Goal: Task Accomplishment & Management: Manage account settings

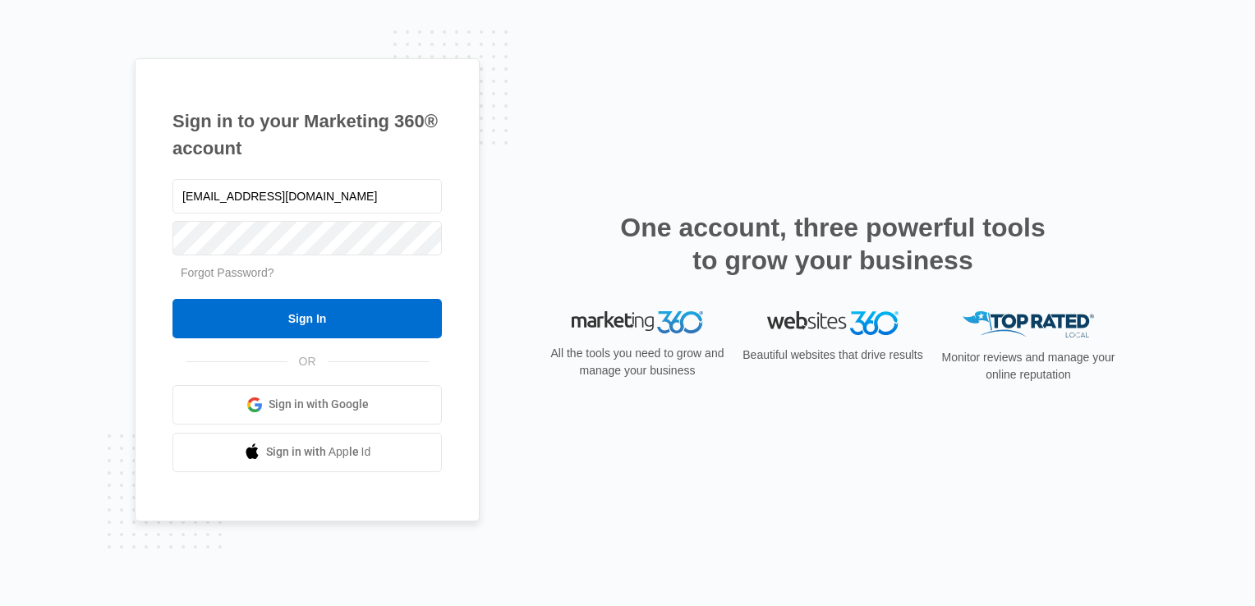
type input "[EMAIL_ADDRESS][DOMAIN_NAME]"
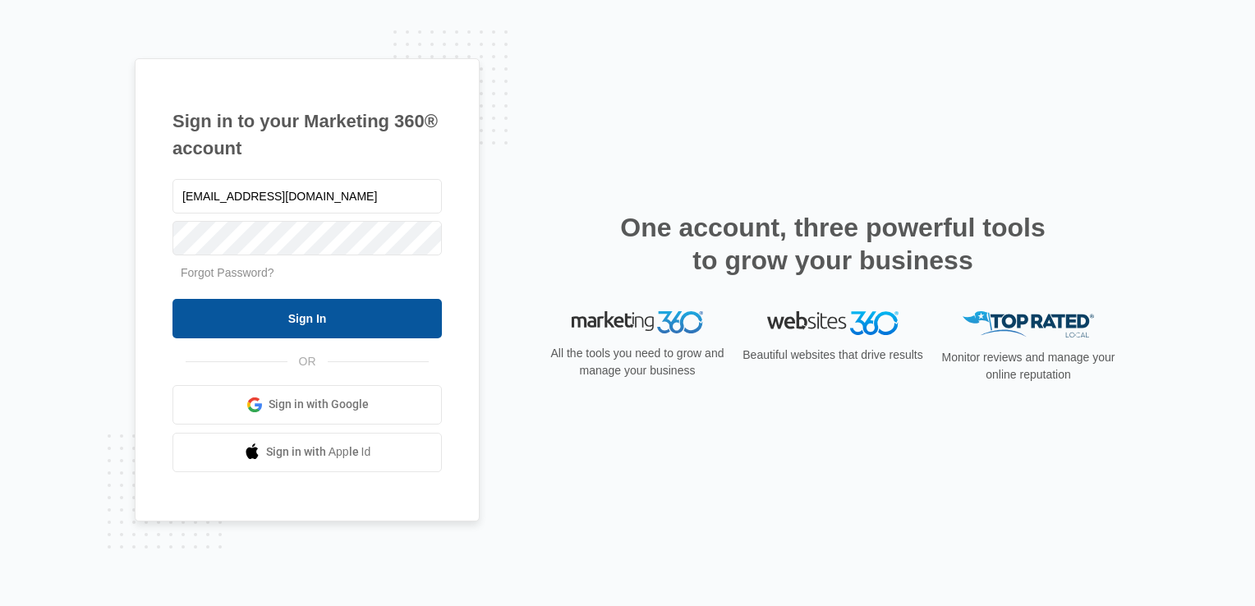
click at [350, 328] on input "Sign In" at bounding box center [306, 318] width 269 height 39
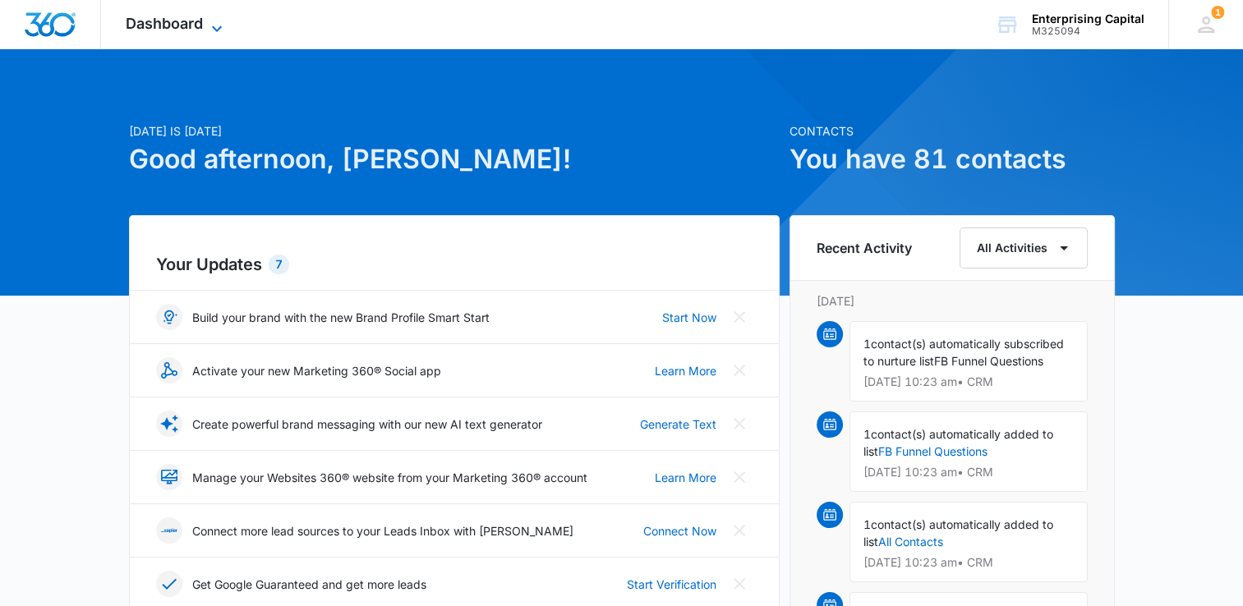
click at [218, 25] on icon at bounding box center [217, 29] width 20 height 20
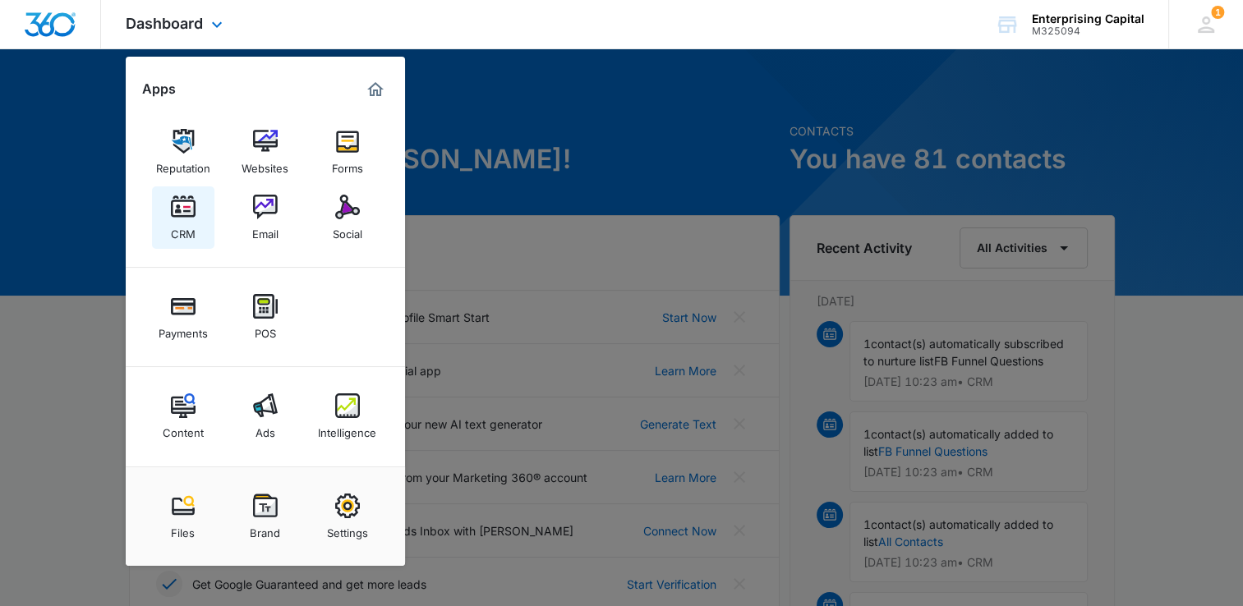
click at [186, 212] on img at bounding box center [183, 207] width 25 height 25
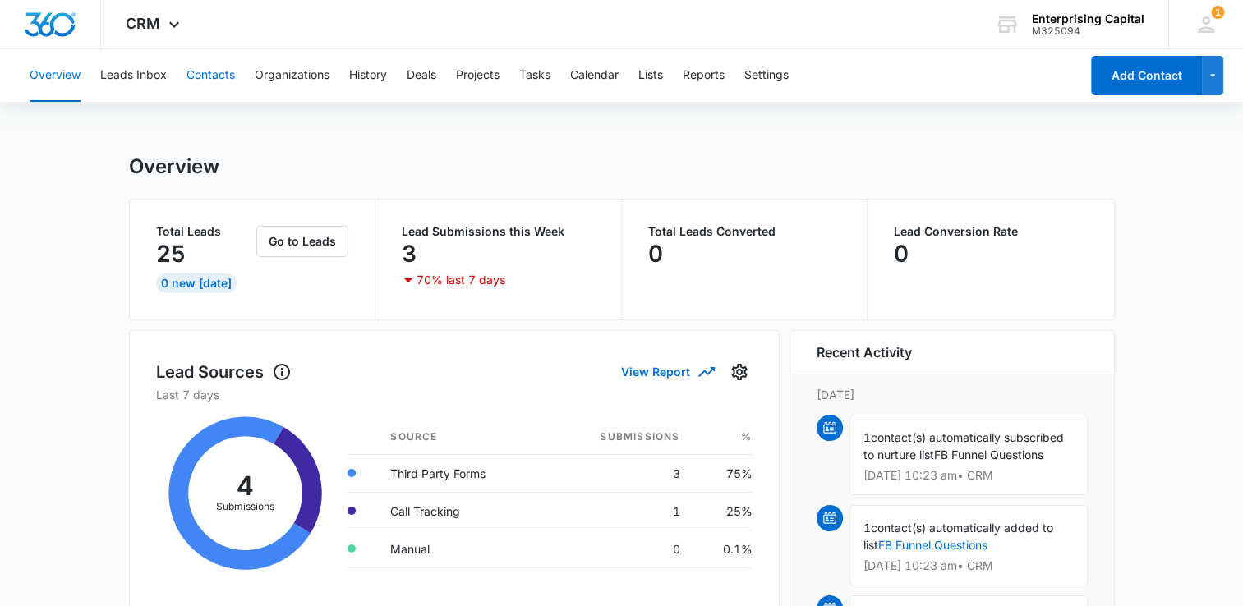
click at [220, 77] on button "Contacts" at bounding box center [210, 75] width 48 height 53
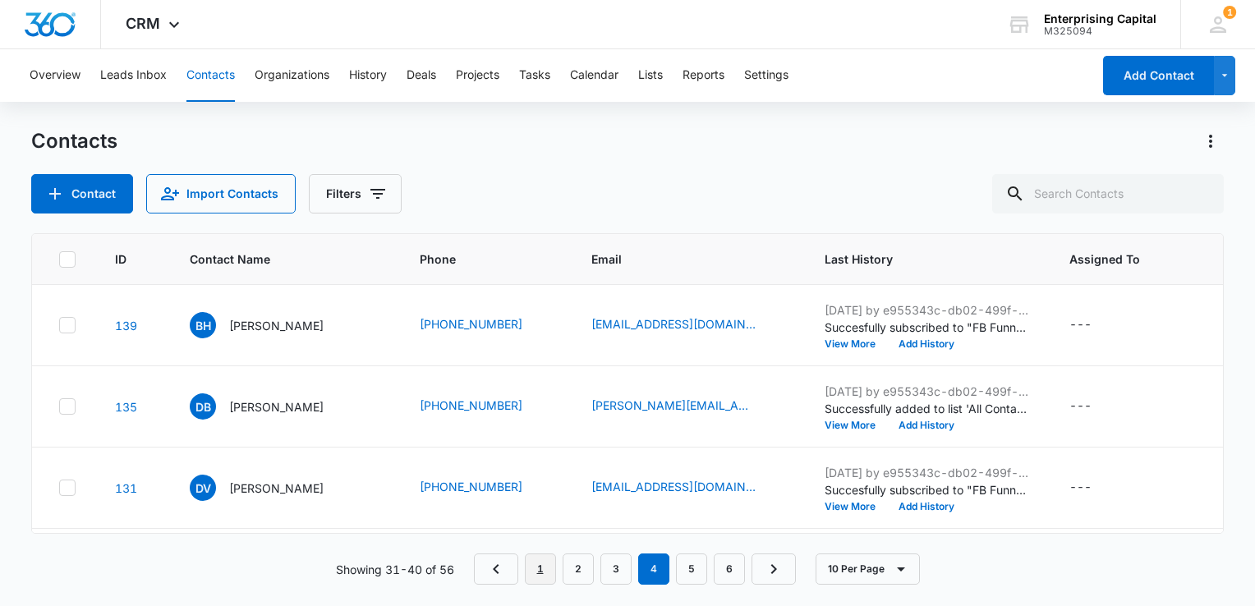
click at [542, 583] on link "1" at bounding box center [540, 569] width 31 height 31
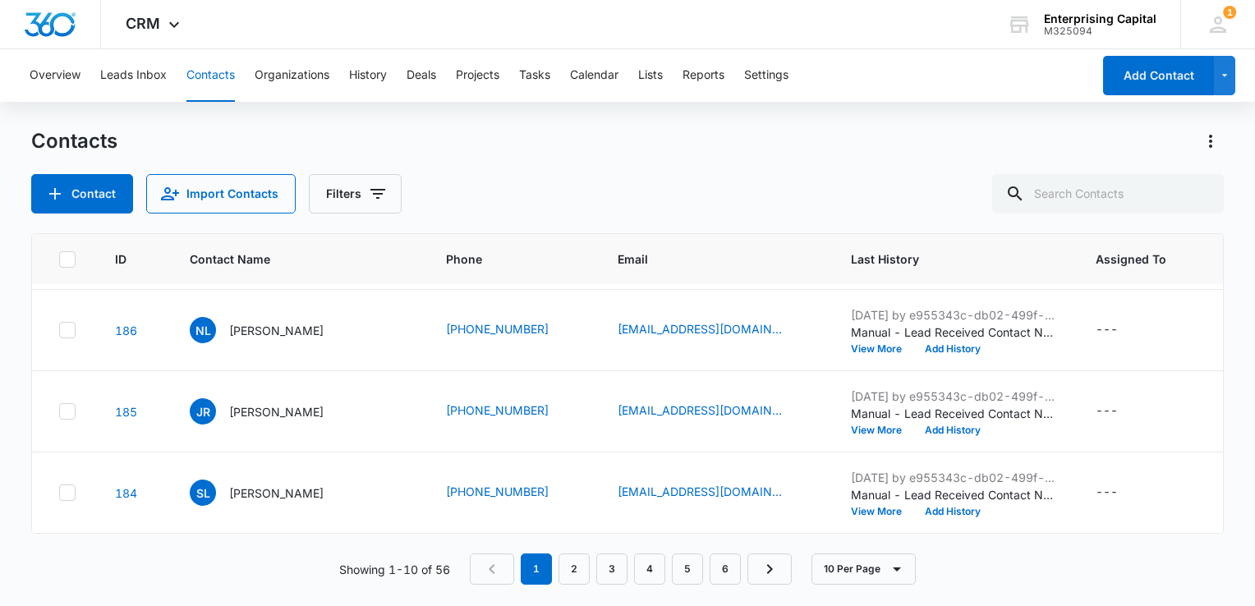
scroll to position [574, 0]
click at [71, 404] on icon at bounding box center [67, 411] width 15 height 15
click at [59, 411] on input "checkbox" at bounding box center [58, 411] width 1 height 1
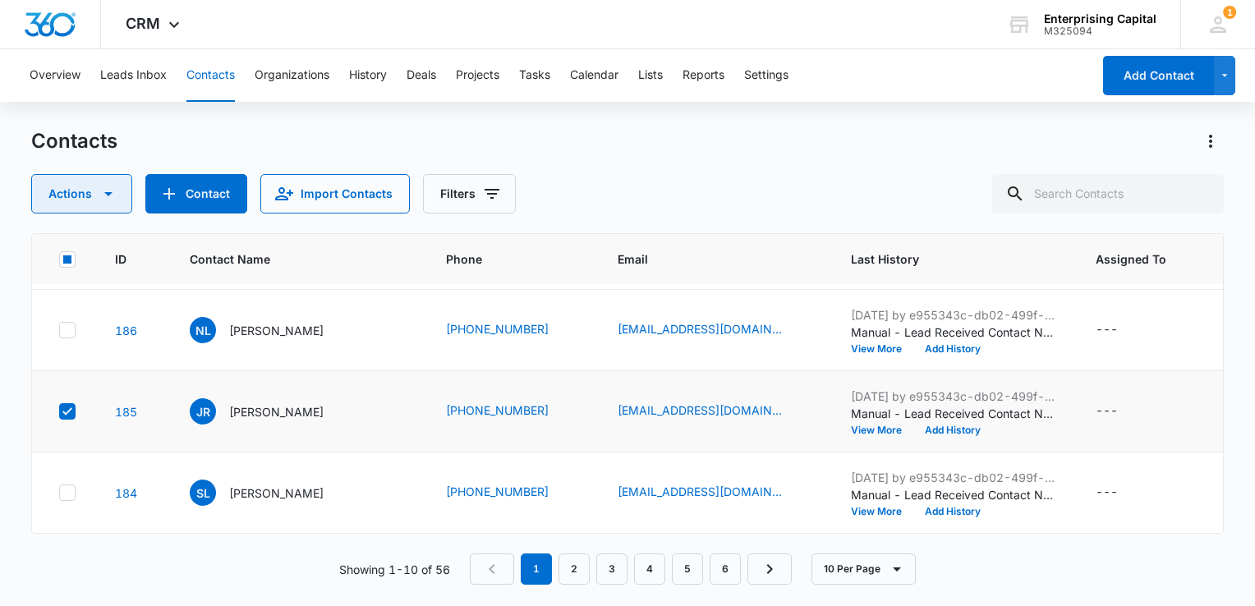
click at [108, 195] on icon "button" at bounding box center [109, 194] width 20 height 20
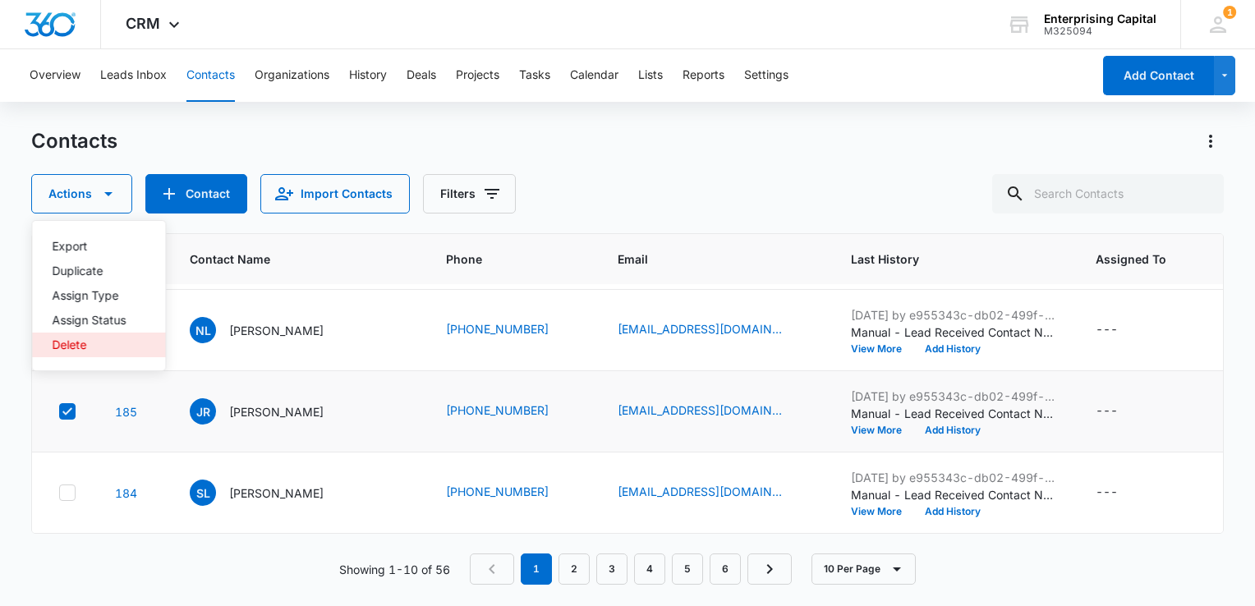
click at [68, 340] on div "Delete" at bounding box center [89, 344] width 74 height 11
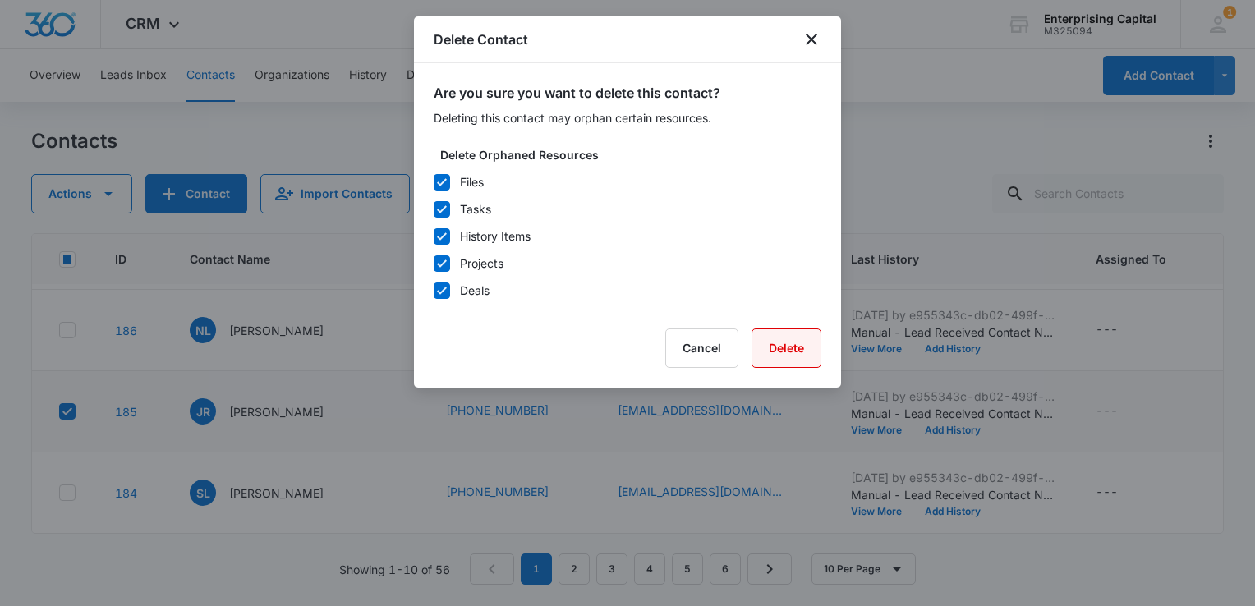
click at [796, 357] on button "Delete" at bounding box center [786, 348] width 70 height 39
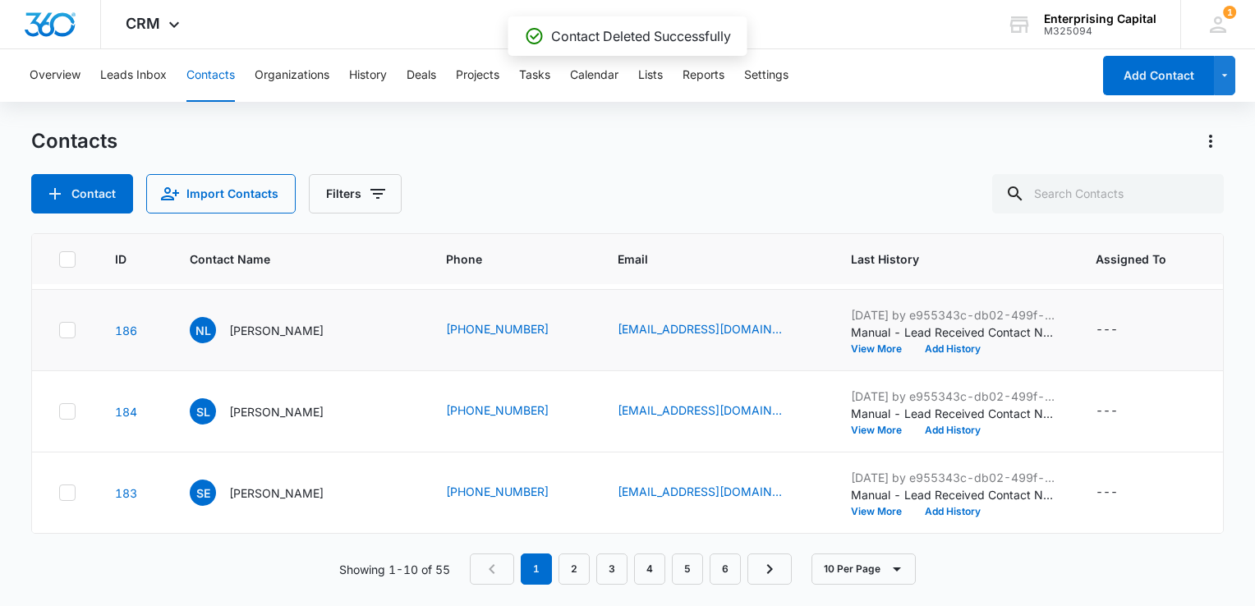
click at [62, 324] on icon at bounding box center [67, 330] width 15 height 15
click at [59, 330] on input "checkbox" at bounding box center [58, 330] width 1 height 1
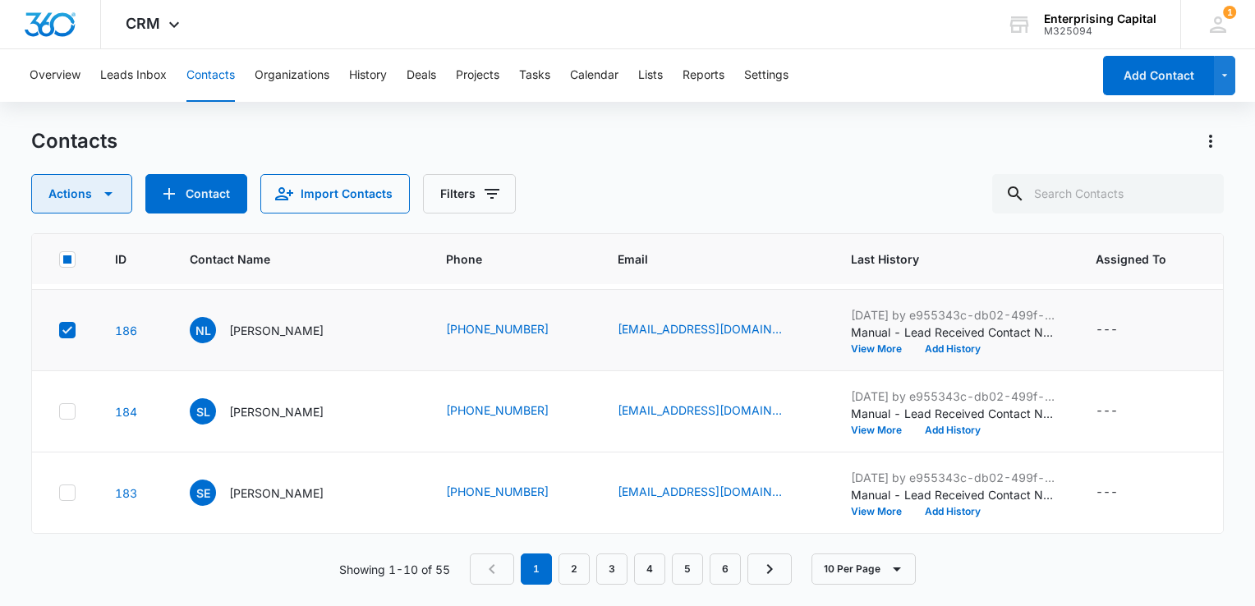
click at [108, 201] on icon "button" at bounding box center [109, 194] width 20 height 20
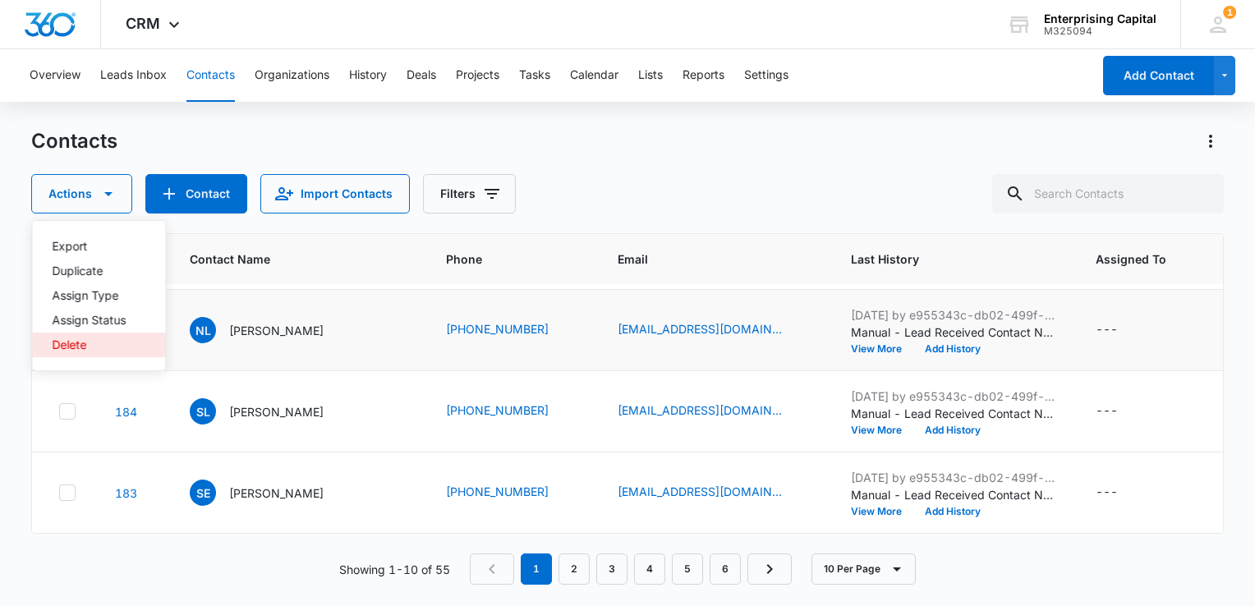
click at [70, 343] on div "Delete" at bounding box center [89, 344] width 74 height 11
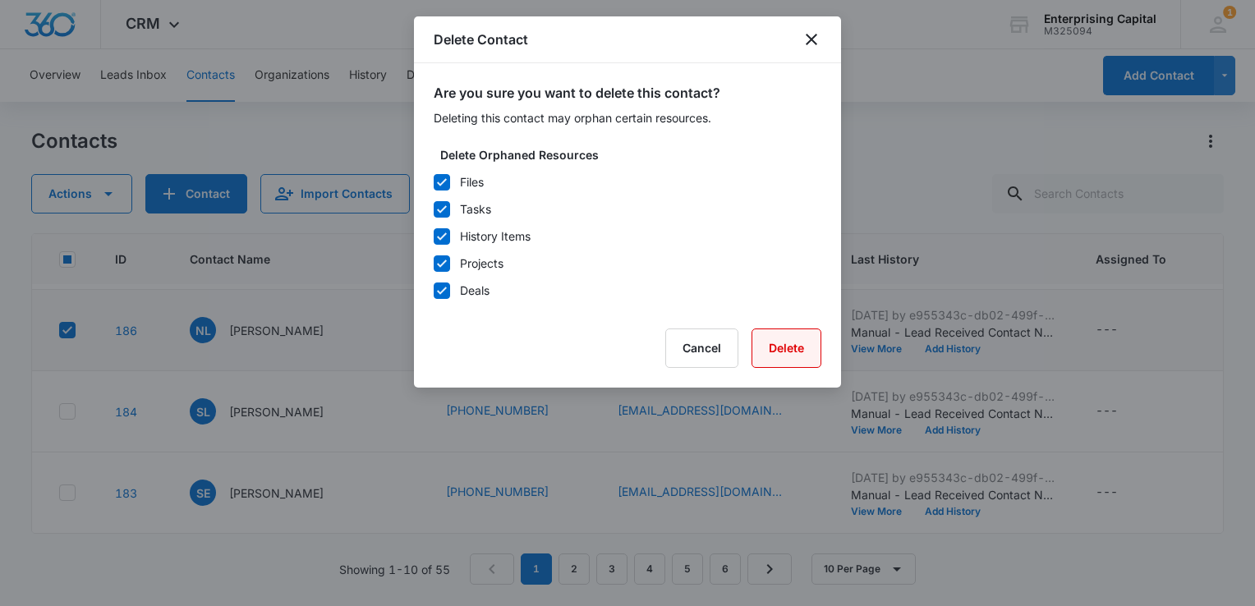
click at [786, 351] on button "Delete" at bounding box center [786, 348] width 70 height 39
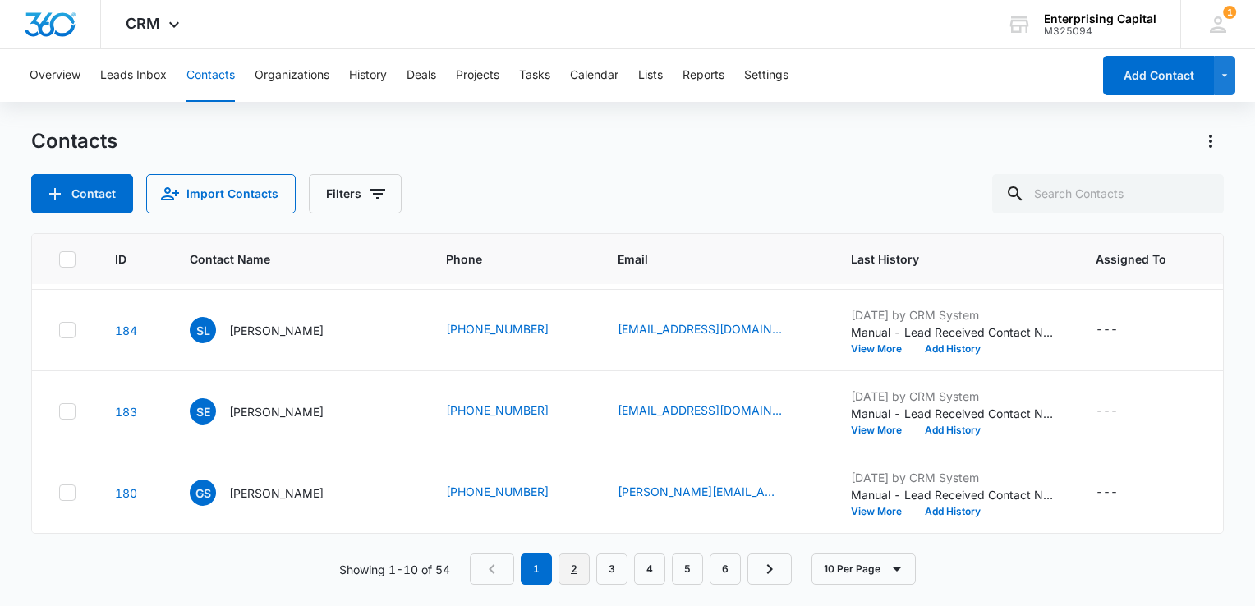
click at [579, 569] on link "2" at bounding box center [573, 569] width 31 height 31
click at [67, 404] on icon at bounding box center [67, 411] width 15 height 15
click at [59, 411] on input "checkbox" at bounding box center [58, 411] width 1 height 1
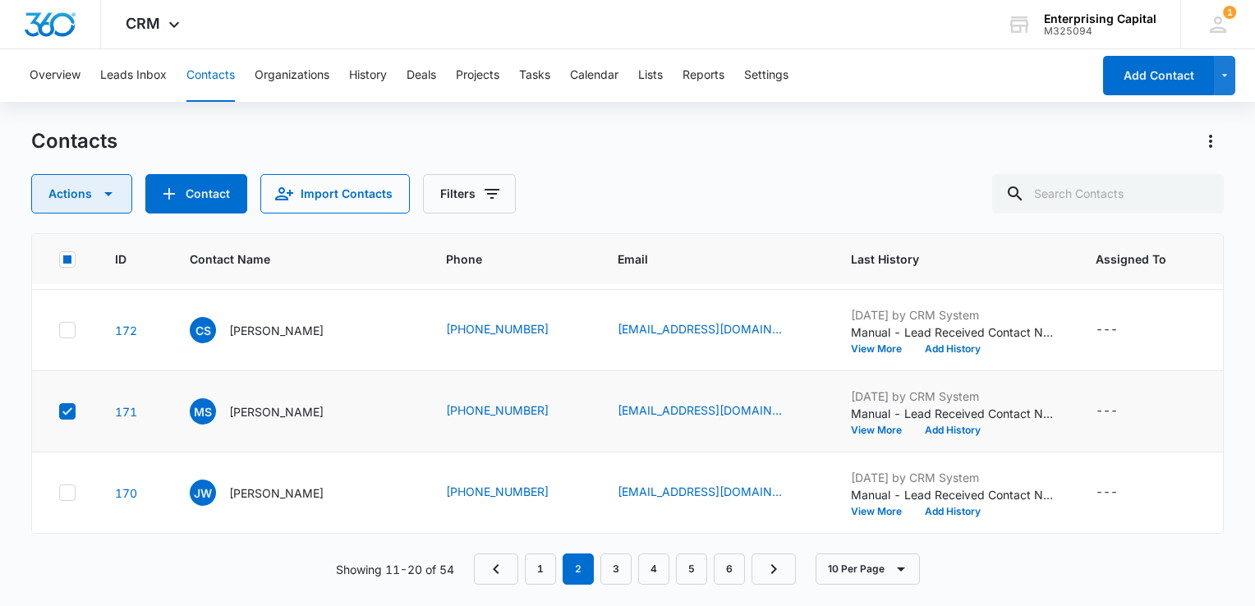
click at [111, 196] on icon "button" at bounding box center [109, 194] width 20 height 20
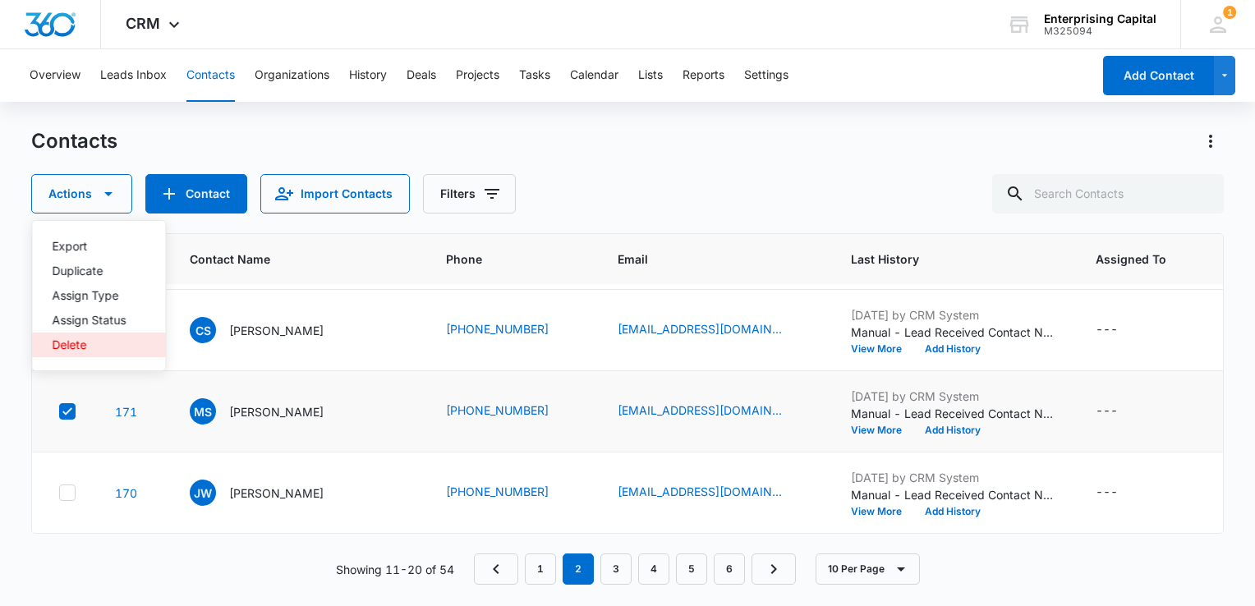
click at [65, 345] on div "Delete" at bounding box center [89, 344] width 74 height 11
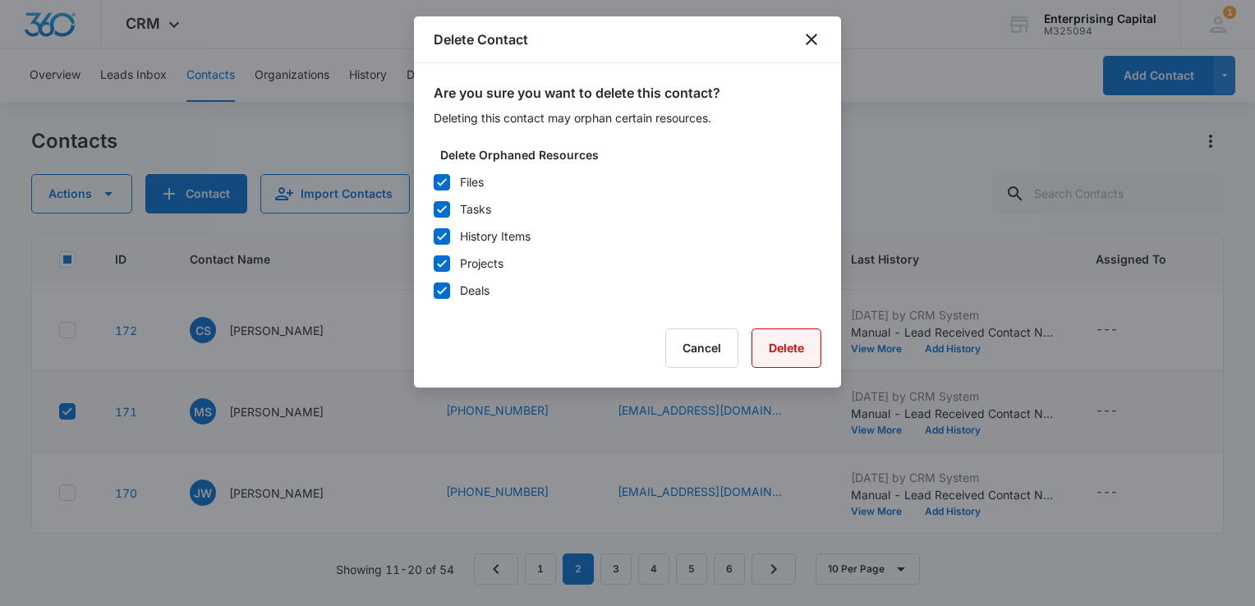
click at [777, 347] on button "Delete" at bounding box center [786, 348] width 70 height 39
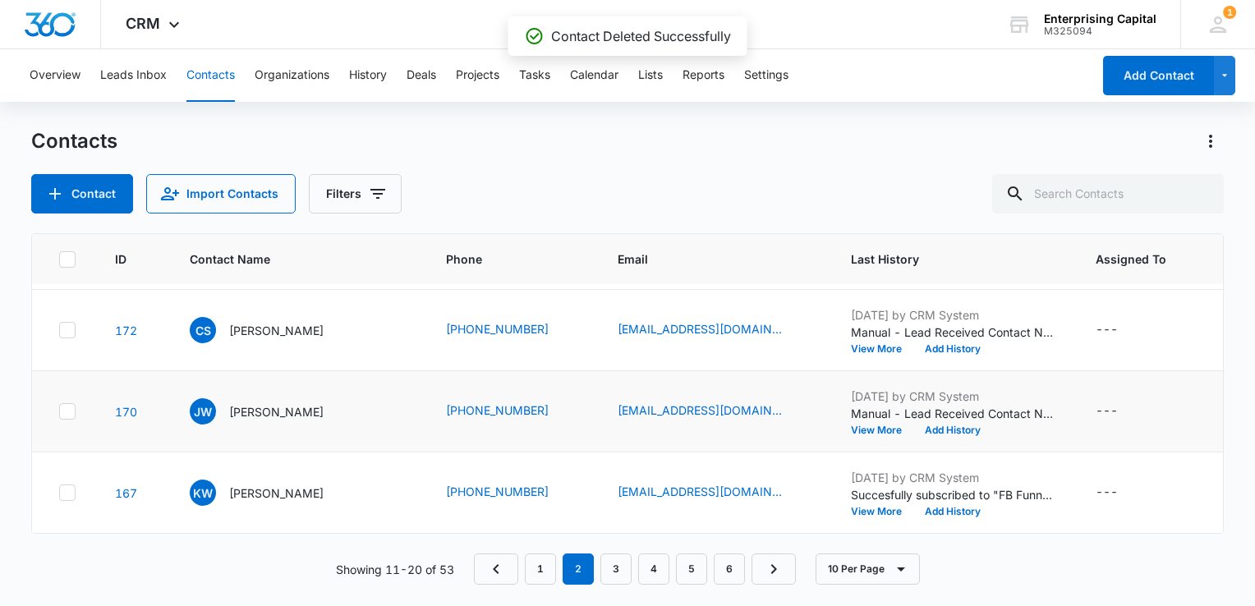
click at [67, 404] on icon at bounding box center [67, 411] width 15 height 15
click at [59, 411] on input "checkbox" at bounding box center [58, 411] width 1 height 1
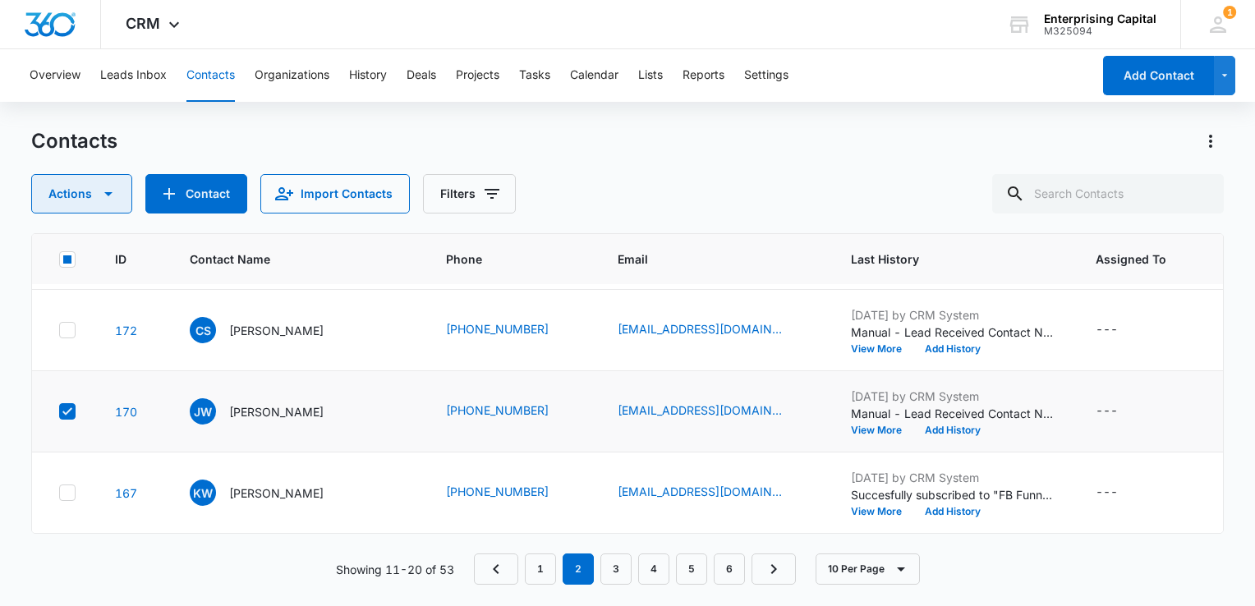
click at [112, 191] on icon "button" at bounding box center [109, 194] width 20 height 20
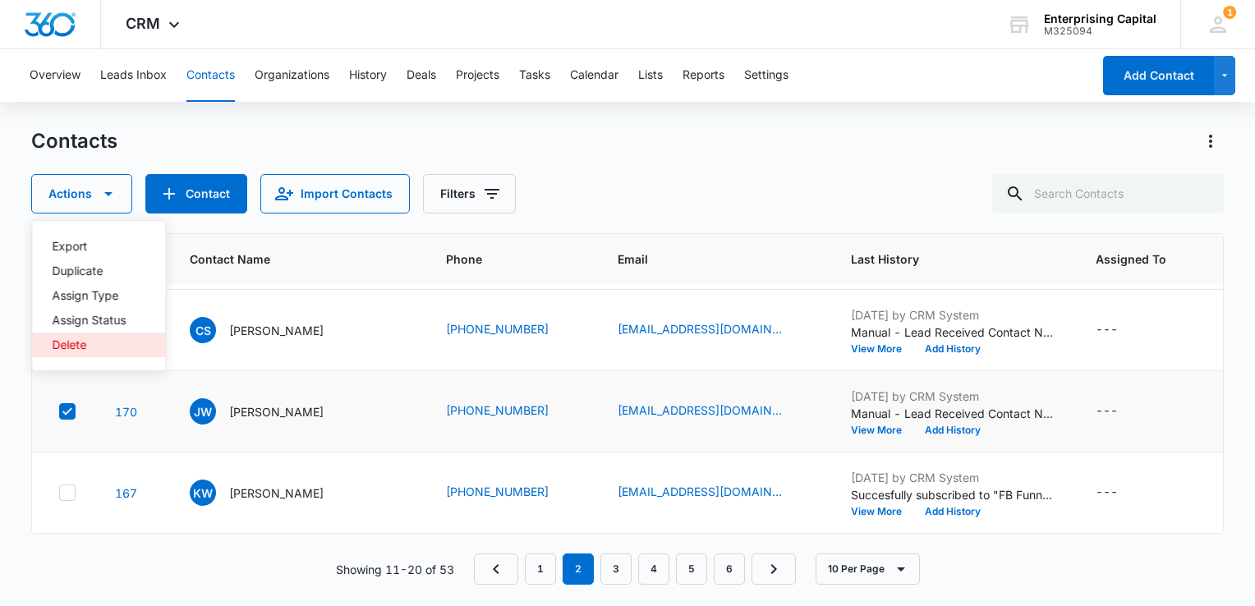
click at [70, 347] on div "Delete" at bounding box center [89, 344] width 74 height 11
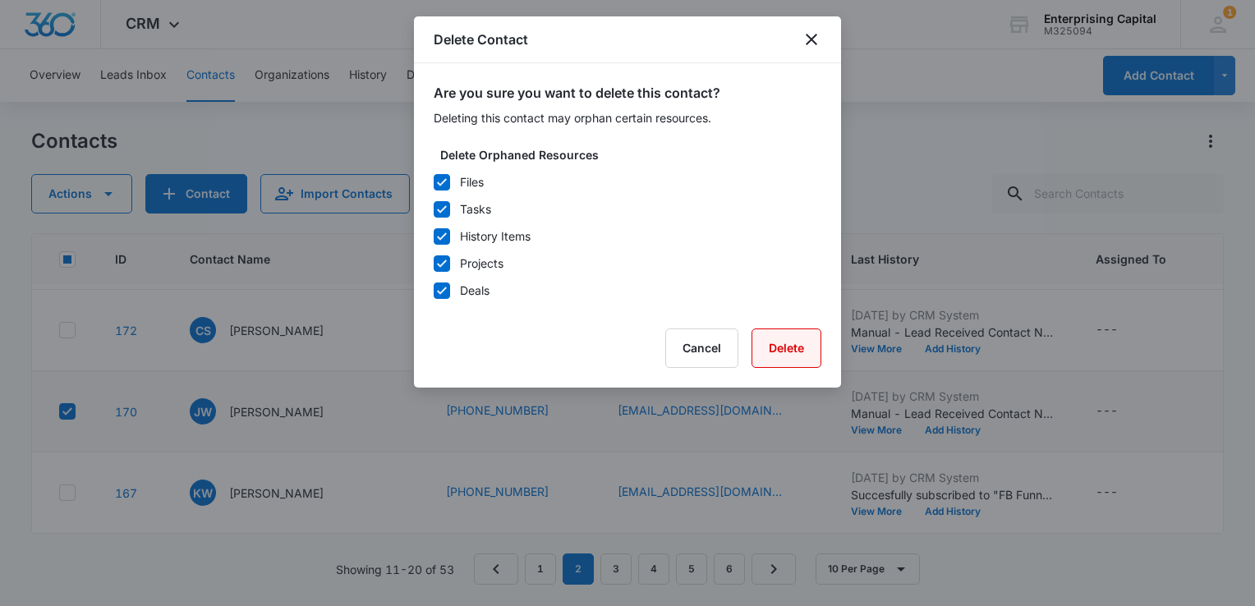
click at [781, 337] on button "Delete" at bounding box center [786, 348] width 70 height 39
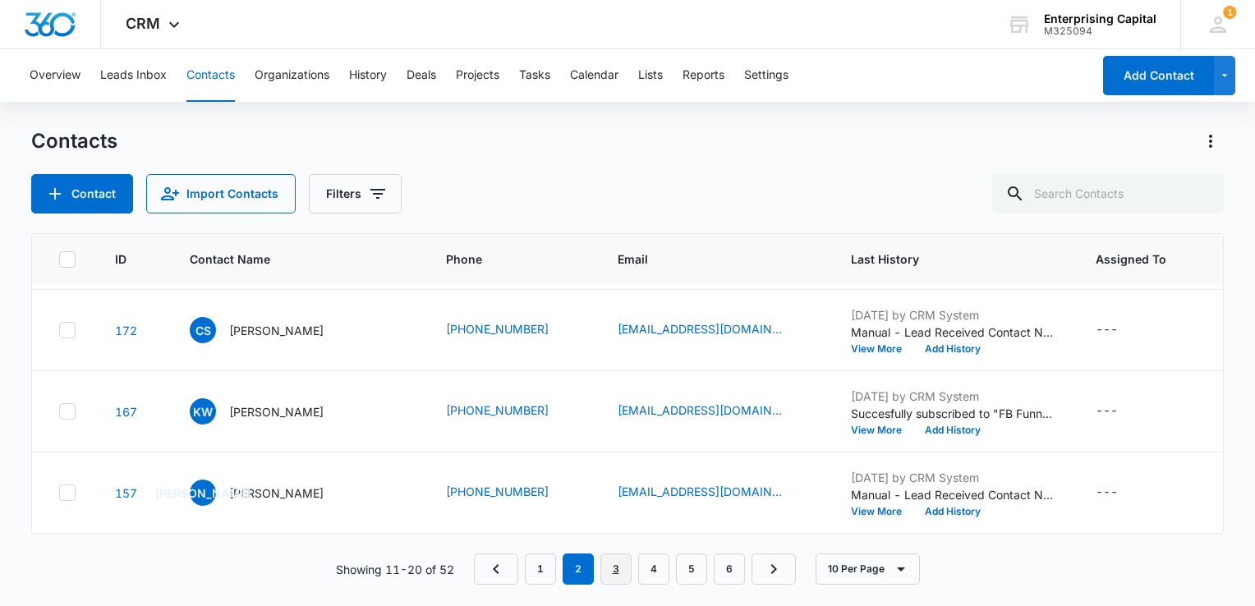
click at [613, 567] on link "3" at bounding box center [615, 569] width 31 height 31
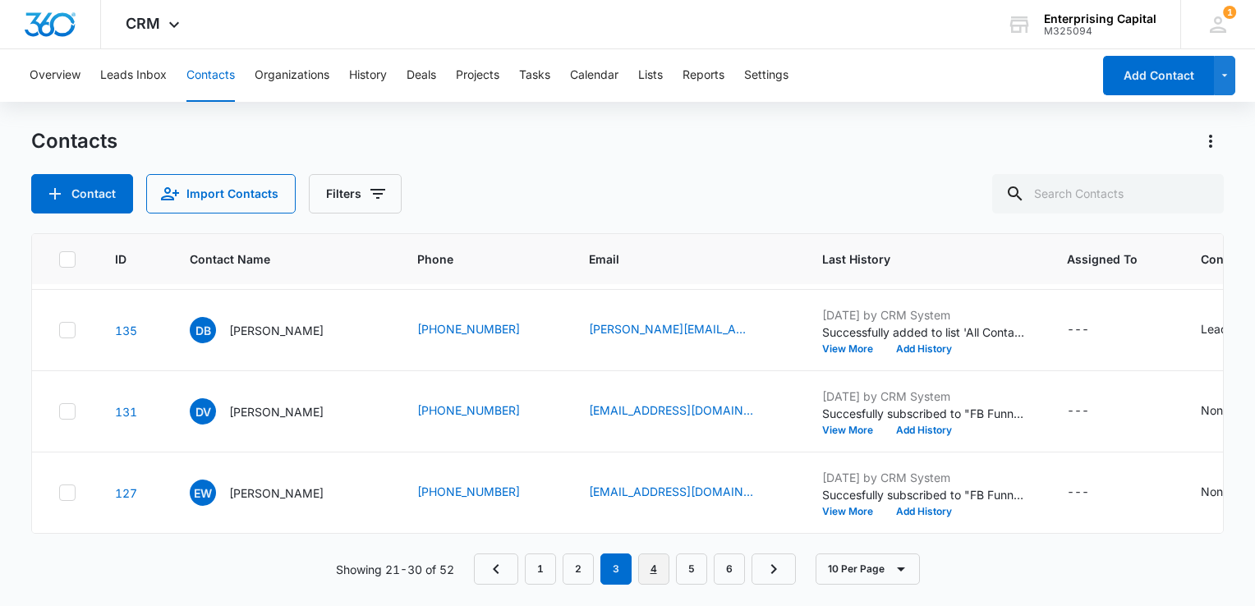
click at [654, 564] on link "4" at bounding box center [653, 569] width 31 height 31
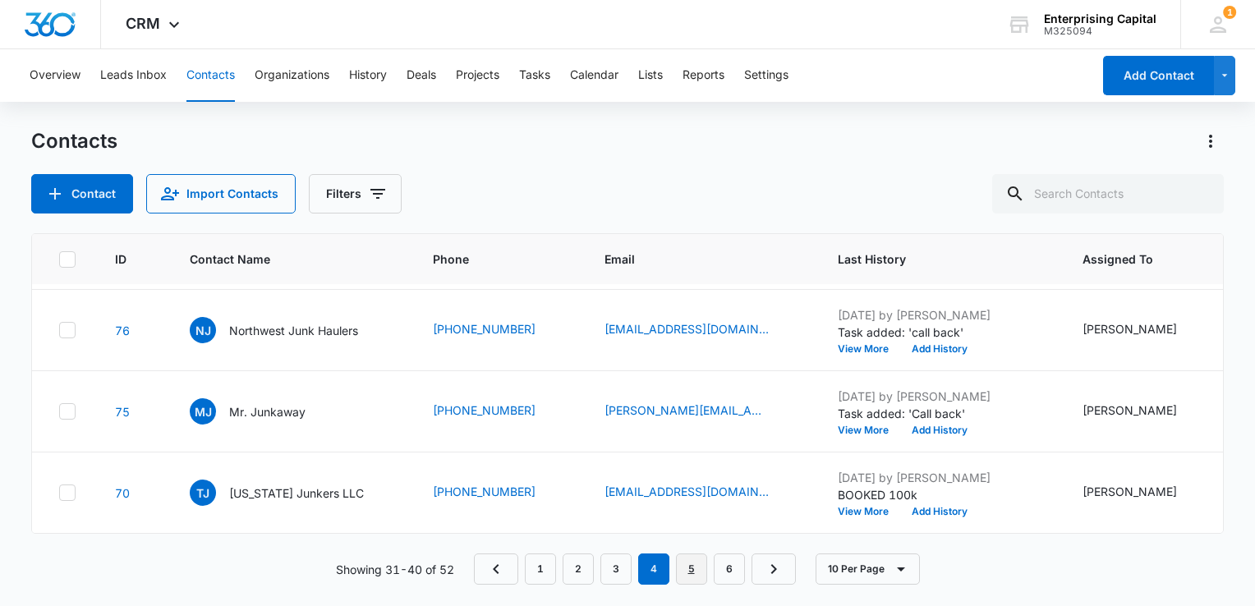
click at [698, 564] on link "5" at bounding box center [691, 569] width 31 height 31
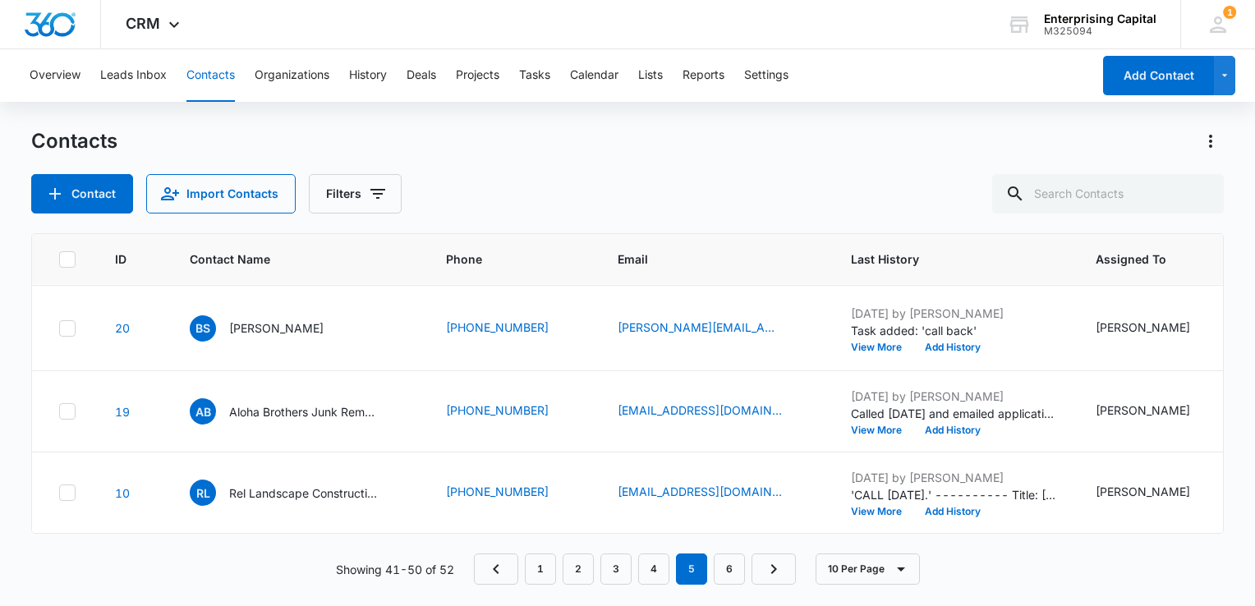
scroll to position [0, 0]
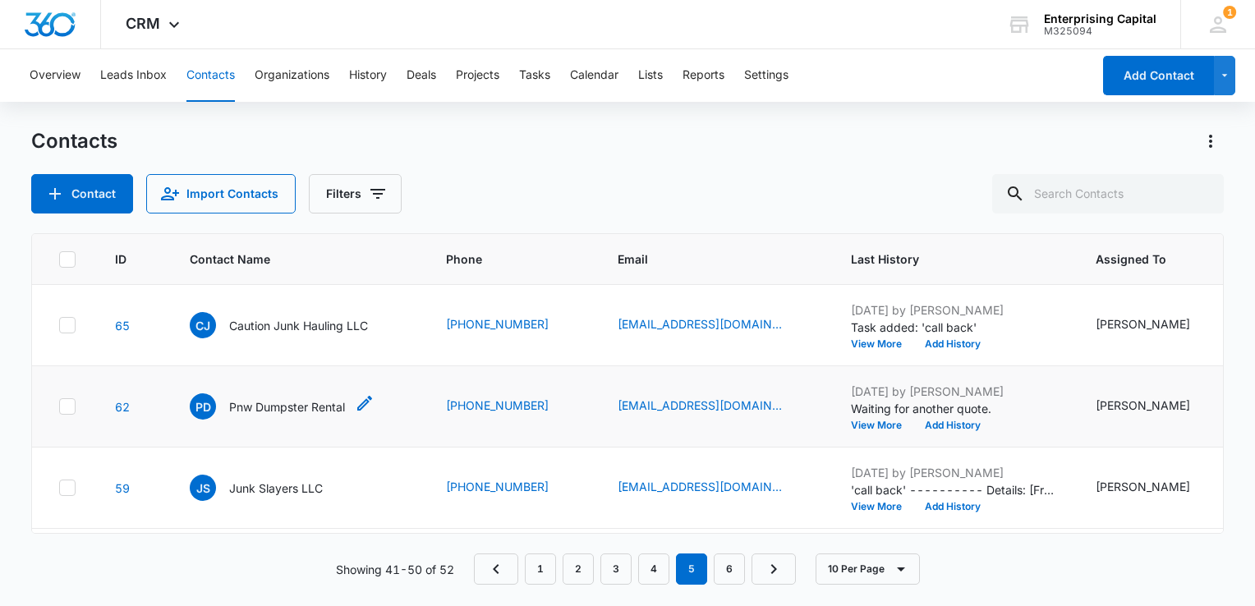
click at [286, 406] on p "Pnw Dumpster Rental" at bounding box center [287, 406] width 116 height 17
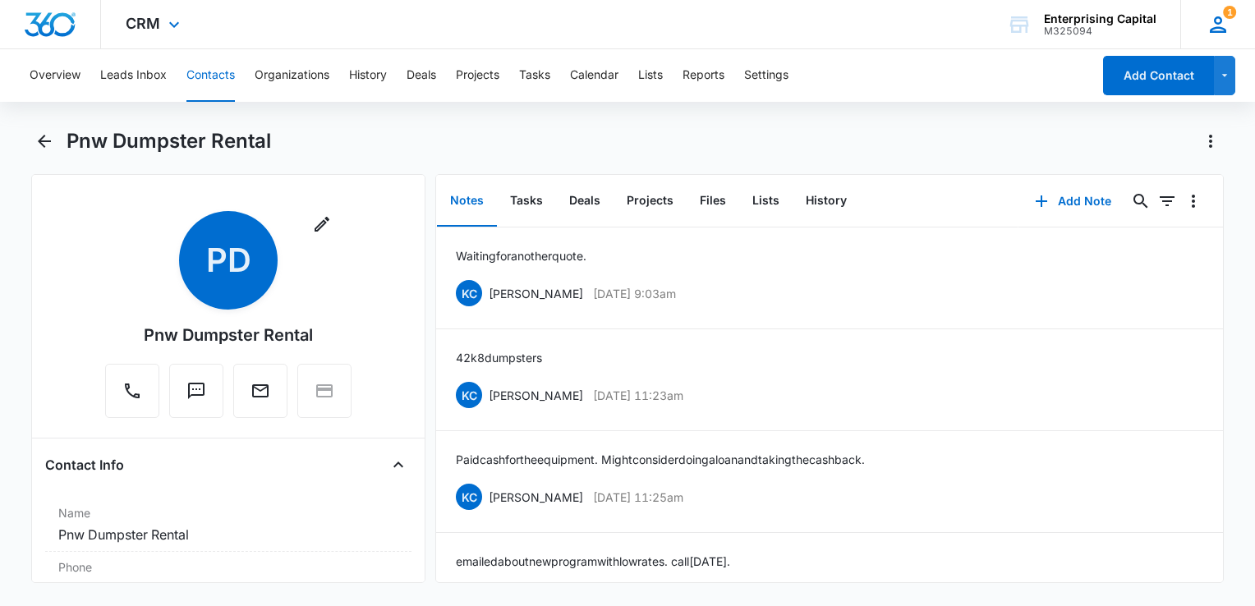
click at [1214, 30] on icon at bounding box center [1218, 24] width 25 height 25
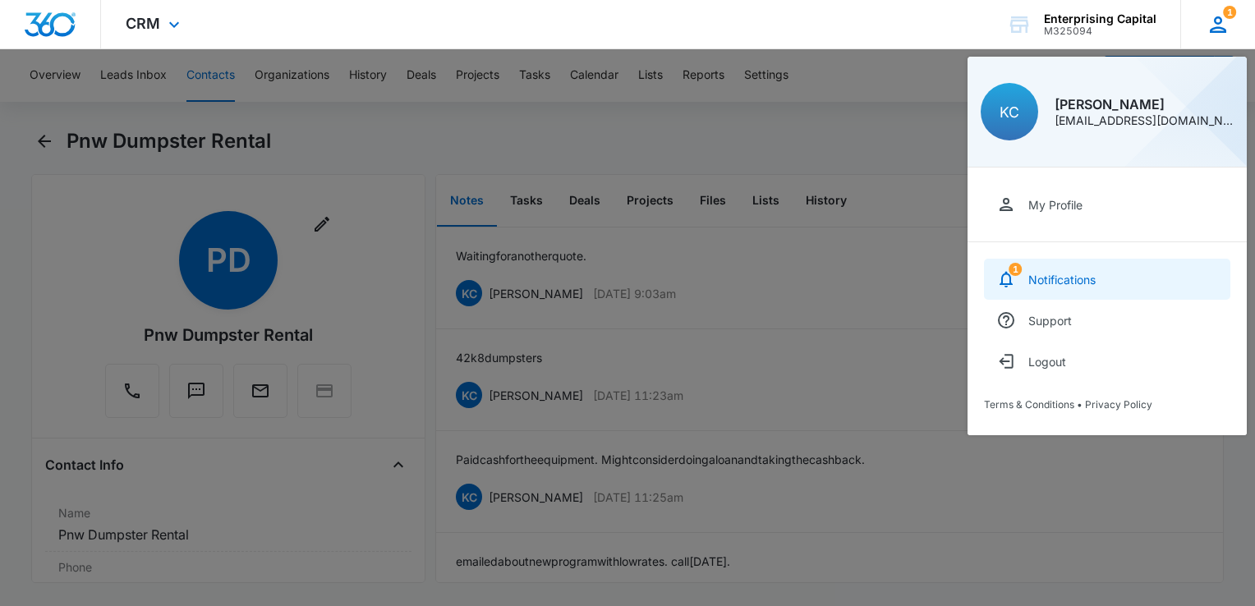
click at [1072, 276] on div "Notifications" at bounding box center [1061, 280] width 67 height 14
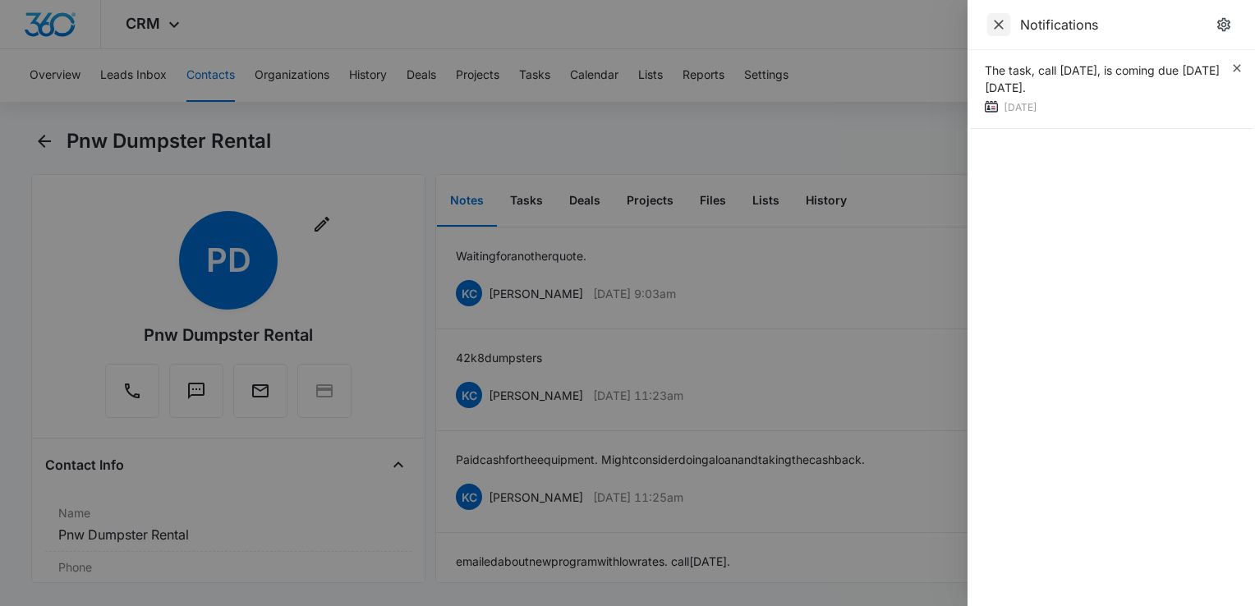
click at [1002, 19] on icon "Close" at bounding box center [998, 24] width 16 height 16
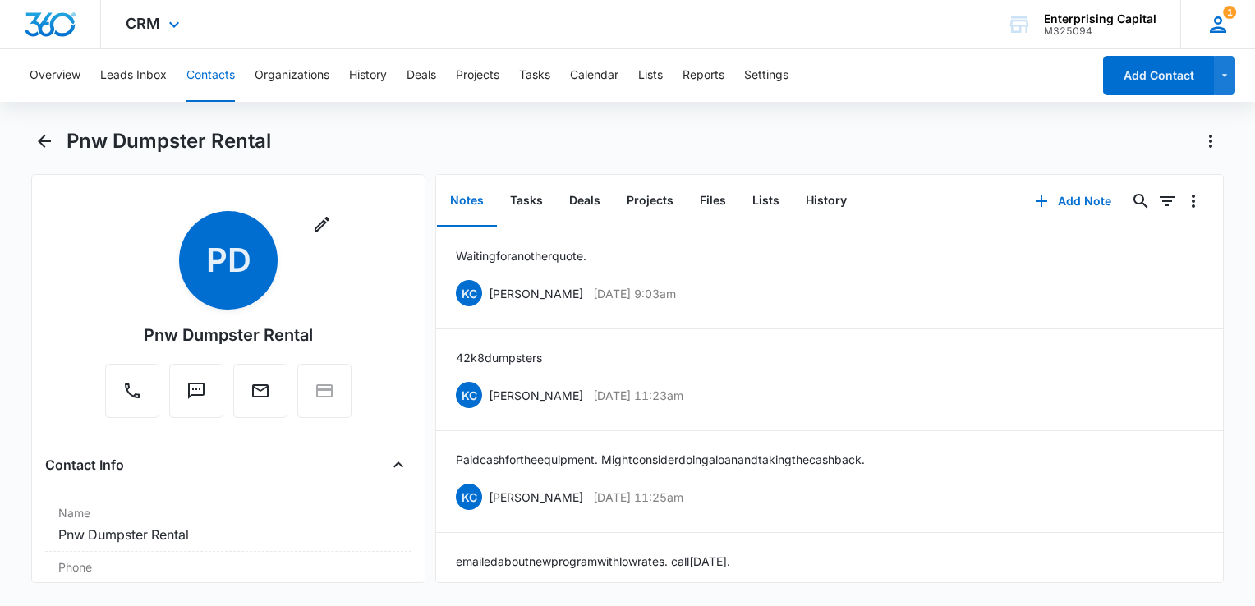
click at [1224, 33] on icon at bounding box center [1218, 24] width 25 height 25
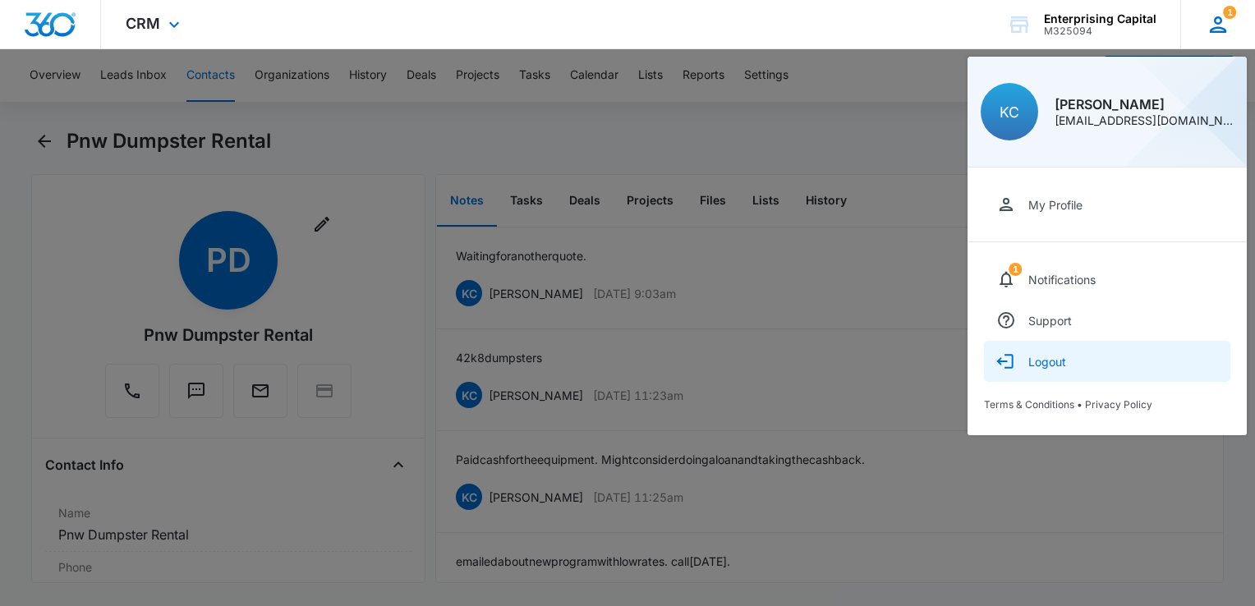
click at [1055, 361] on div "Logout" at bounding box center [1047, 362] width 38 height 14
